Goal: Answer question/provide support: Answer question/provide support

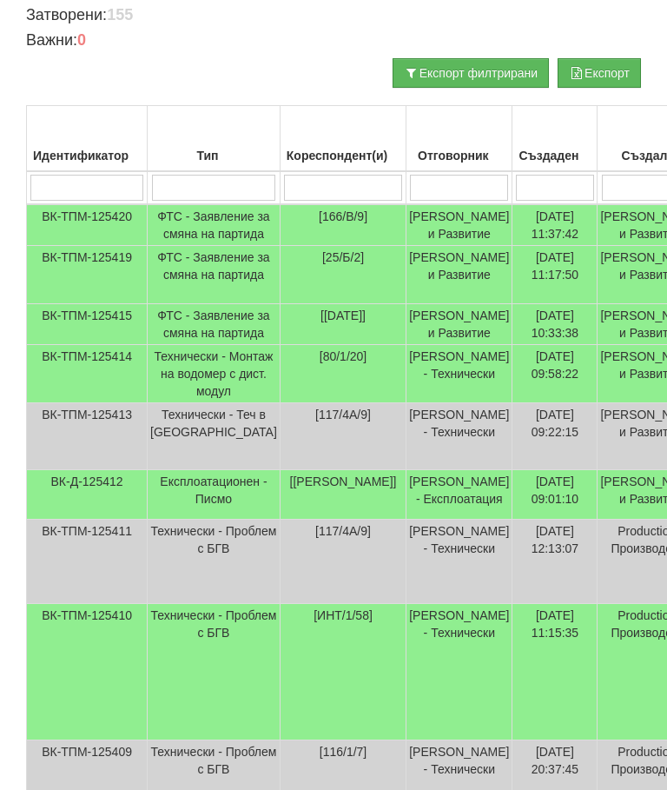
scroll to position [362, 0]
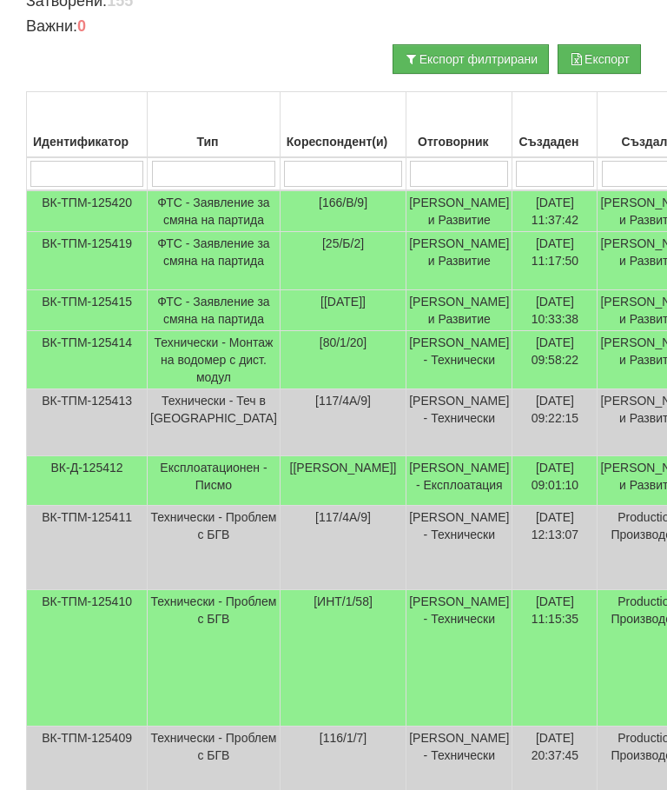
click at [316, 170] on input "search" at bounding box center [343, 174] width 118 height 26
type input "2"
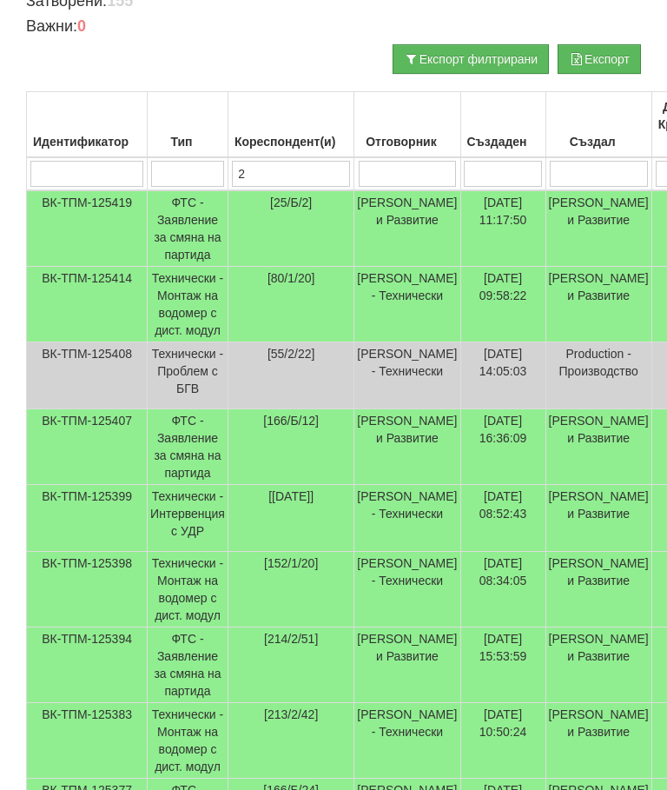
type input "26"
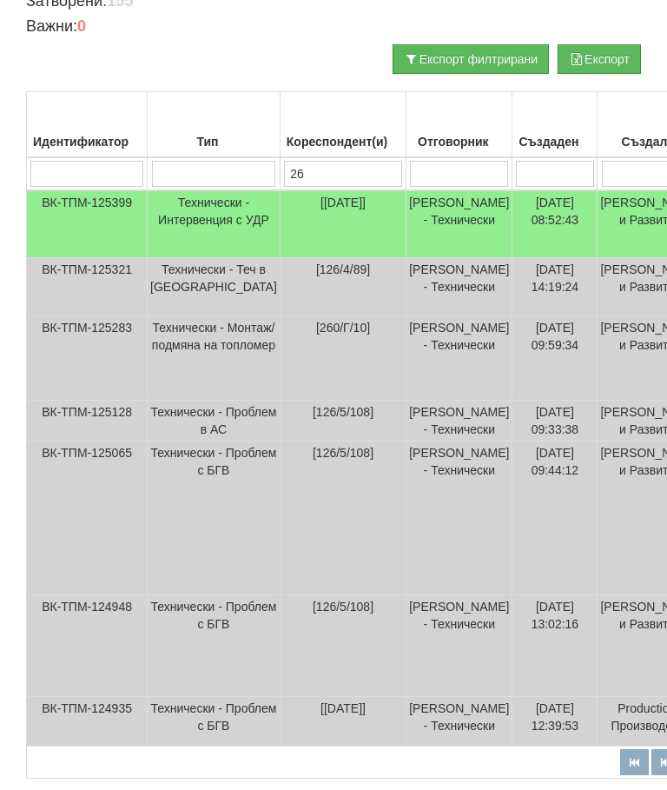
type input "2"
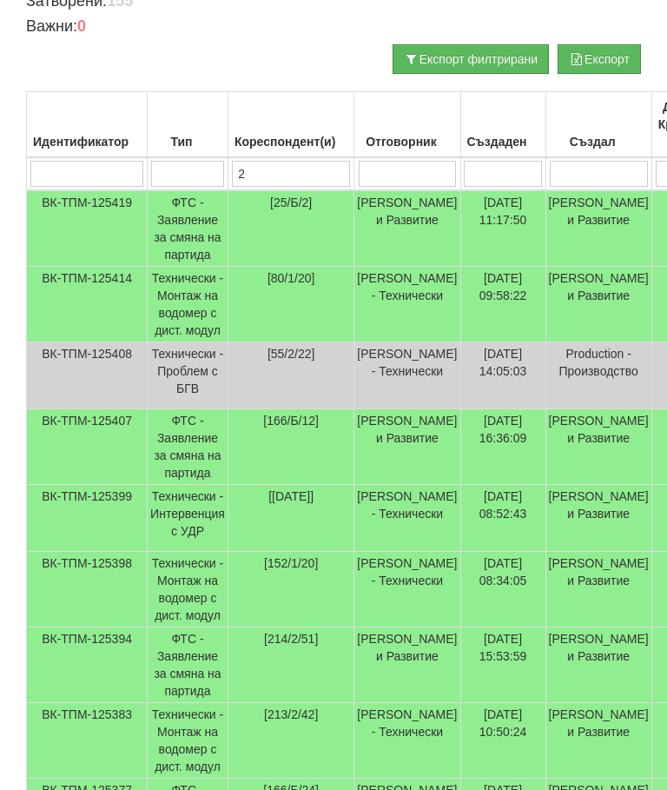
type input "25"
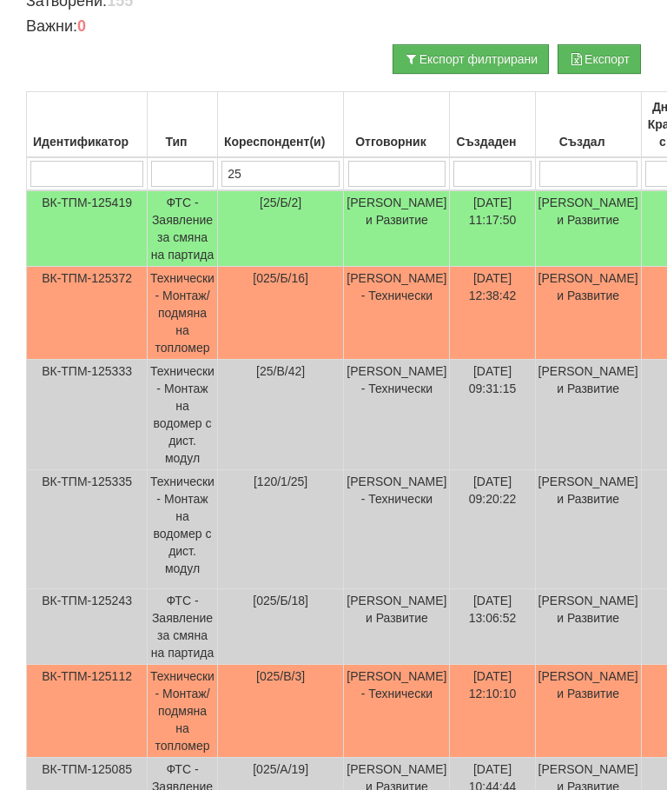
type input "25"
click at [503, 302] on td "[DATE] 12:38:42" at bounding box center [492, 313] width 85 height 93
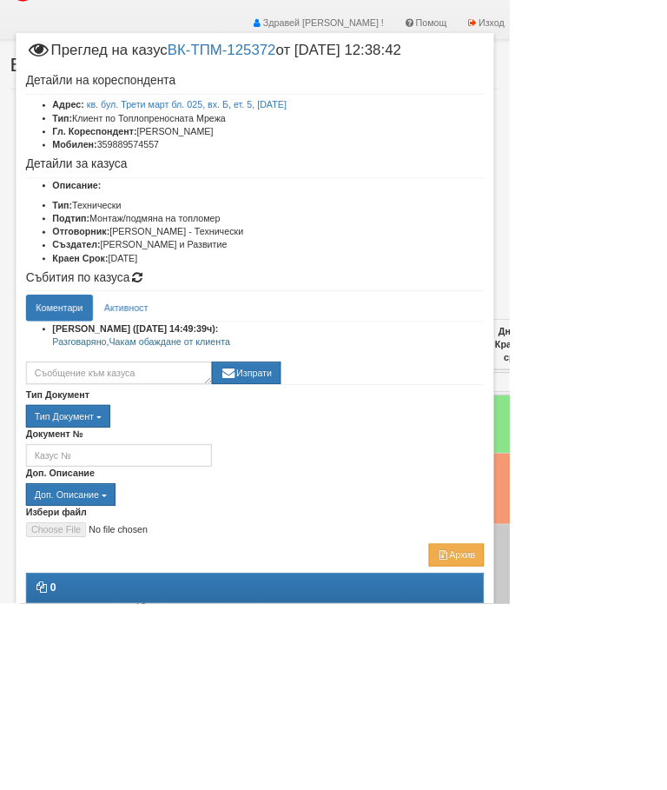
scroll to position [36, 0]
click at [375, 132] on link "кв. бул. Трети март бл. 025, вх. Б, ет. 5, ап. 16" at bounding box center [245, 137] width 262 height 14
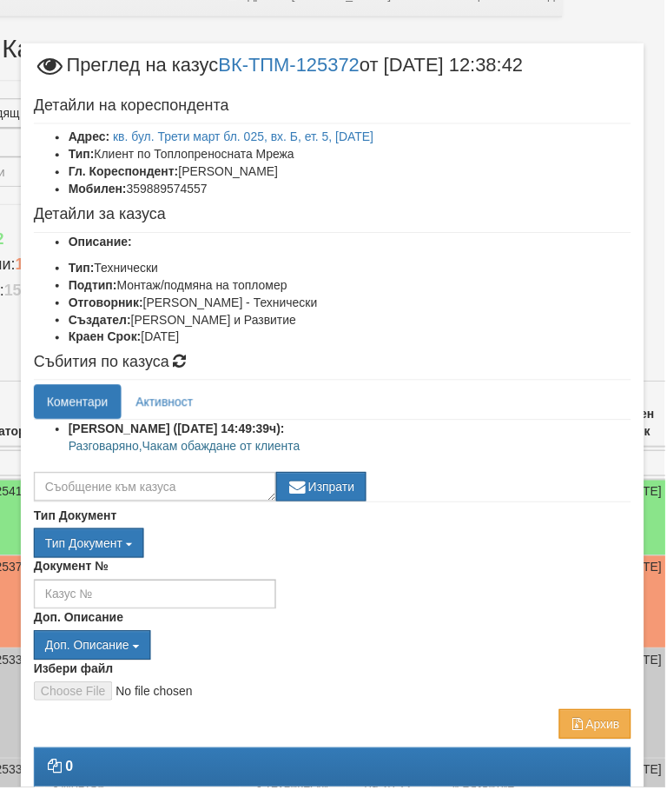
scroll to position [64, 103]
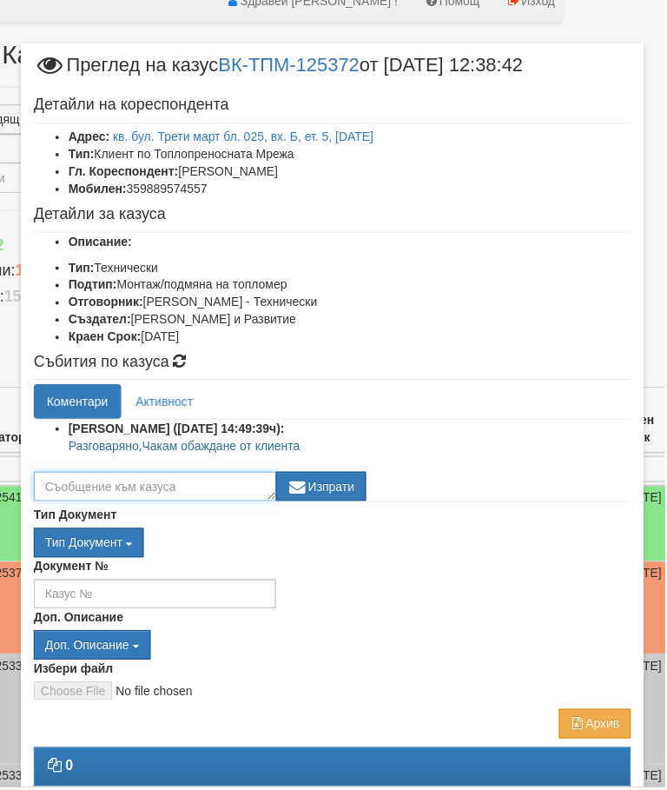
click at [172, 489] on textarea at bounding box center [155, 489] width 243 height 30
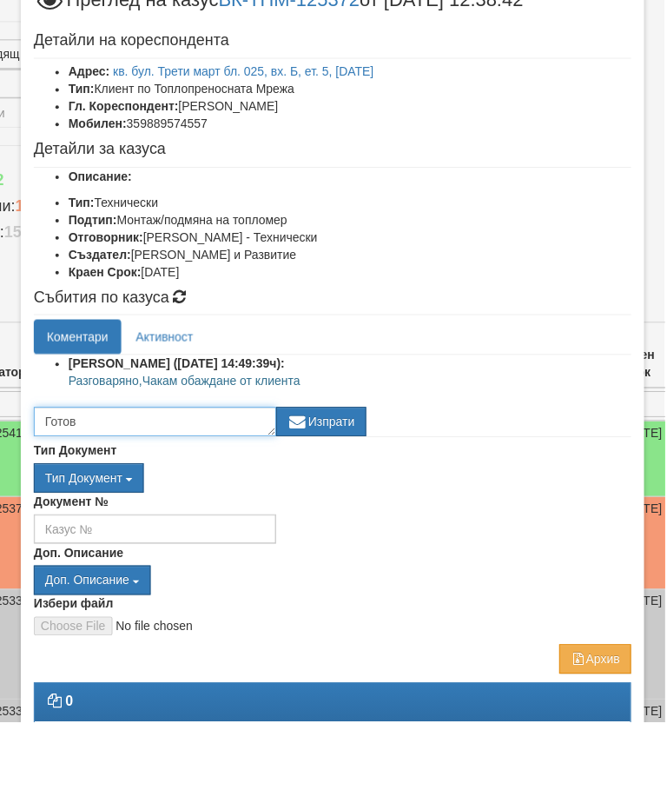
type textarea "Готов"
click at [349, 474] on button "Изпрати" at bounding box center [322, 489] width 90 height 30
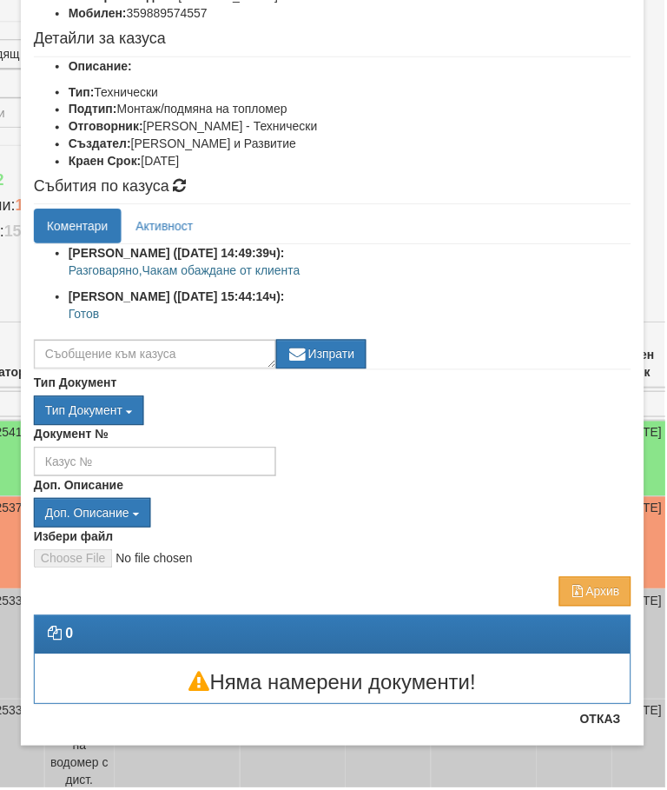
scroll to position [176, 0]
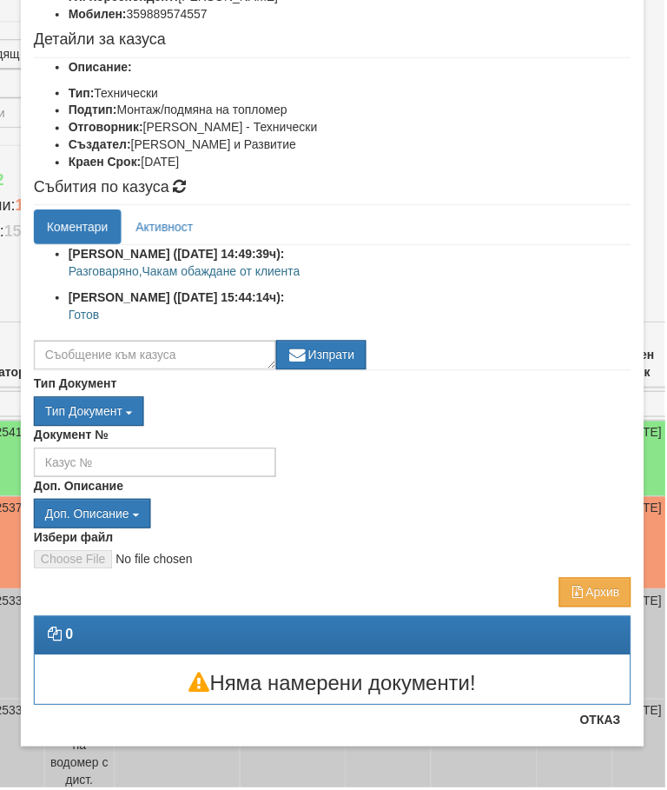
click at [612, 720] on button "Отказ" at bounding box center [603, 722] width 62 height 28
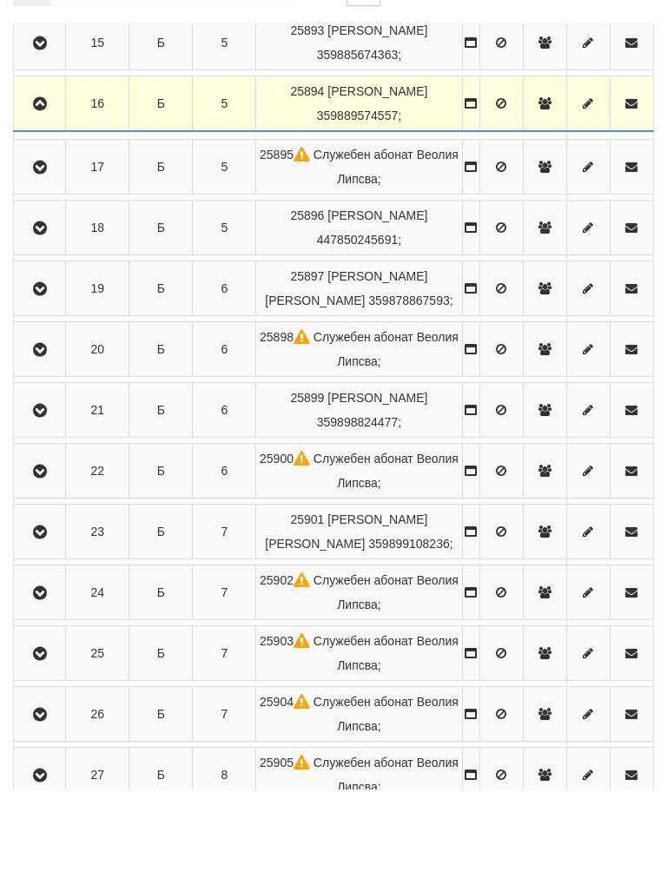
scroll to position [1270, 0]
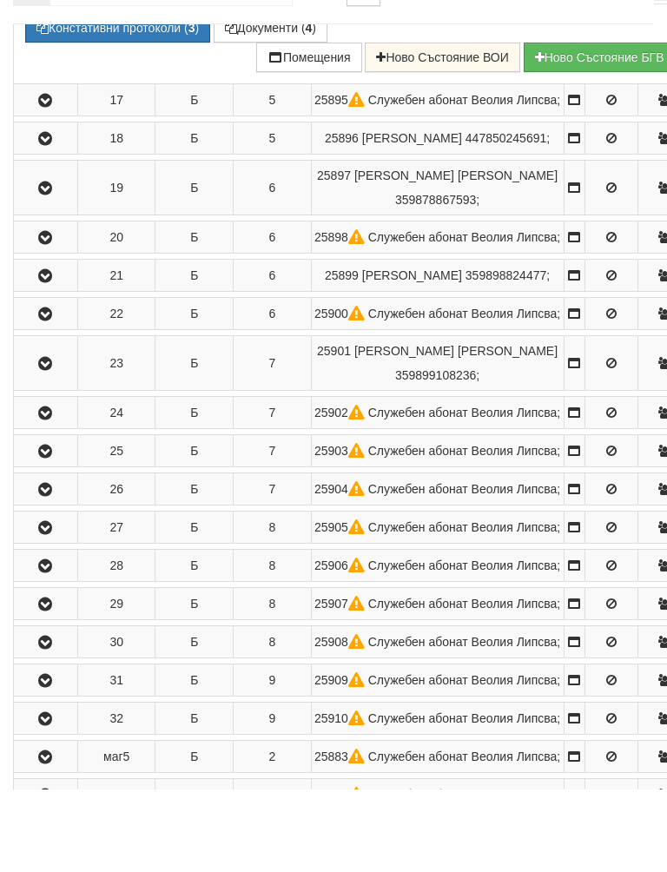
click at [116, 125] on button "Констативни протоколи ( 3 )" at bounding box center [117, 111] width 185 height 30
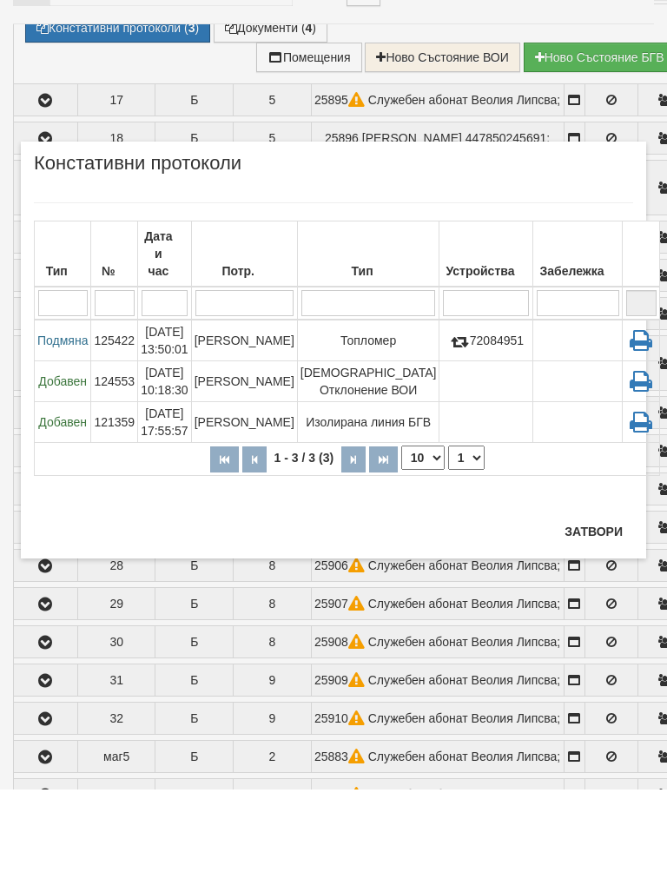
click at [596, 600] on button "Затвори" at bounding box center [593, 614] width 79 height 28
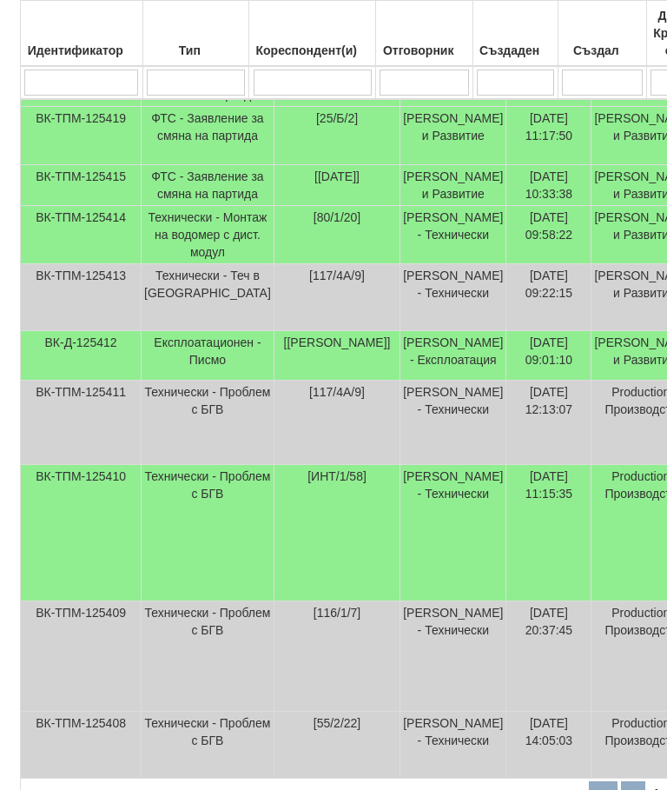
scroll to position [654, 6]
